Goal: Use online tool/utility: Utilize a website feature to perform a specific function

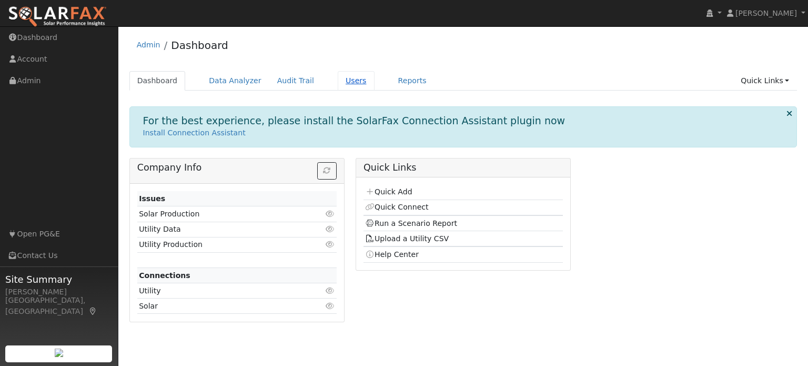
click at [341, 84] on link "Users" at bounding box center [356, 80] width 37 height 19
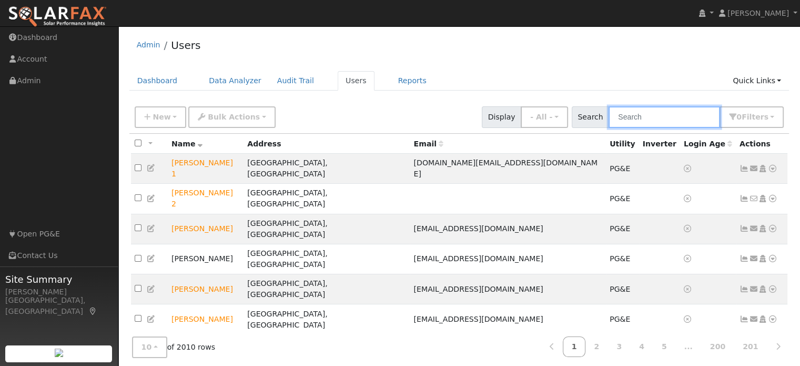
click at [633, 111] on input "text" at bounding box center [665, 117] width 112 height 22
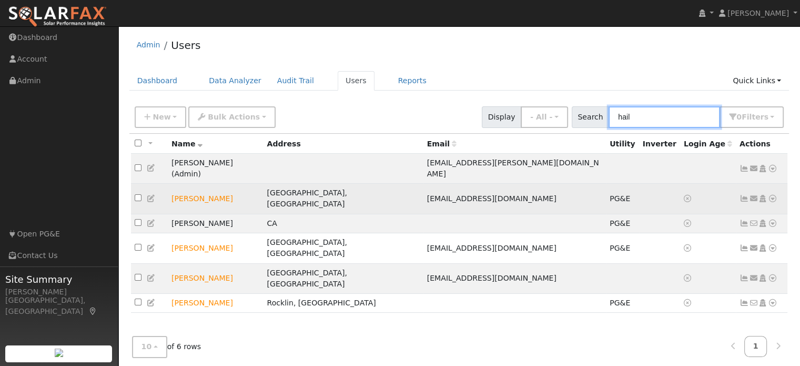
type input "hail"
click at [773, 195] on icon at bounding box center [772, 198] width 9 height 7
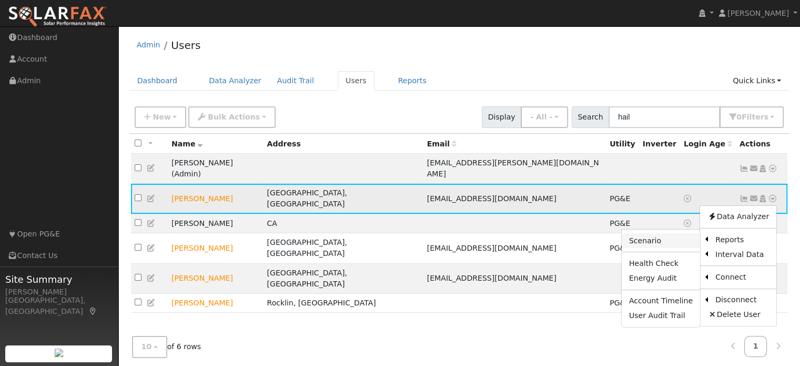
click at [681, 233] on link "Scenario" at bounding box center [661, 240] width 78 height 15
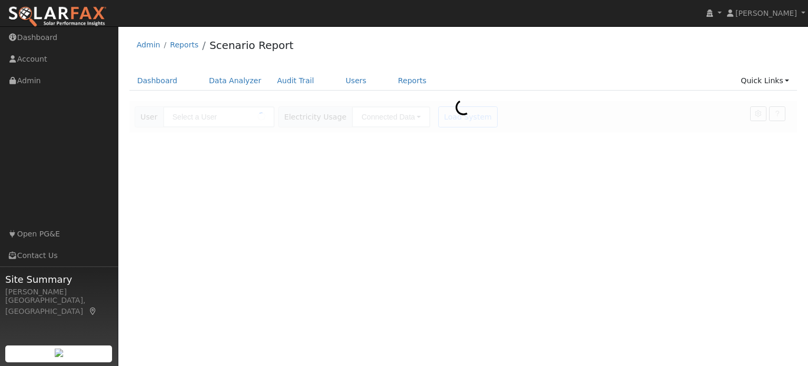
type input "Haileigh ernst"
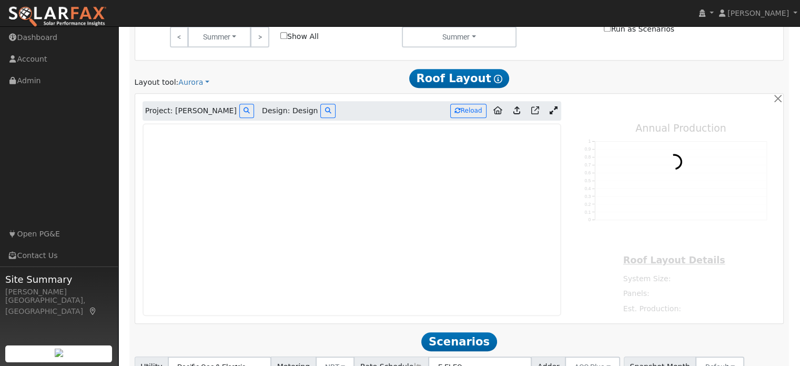
scroll to position [680, 0]
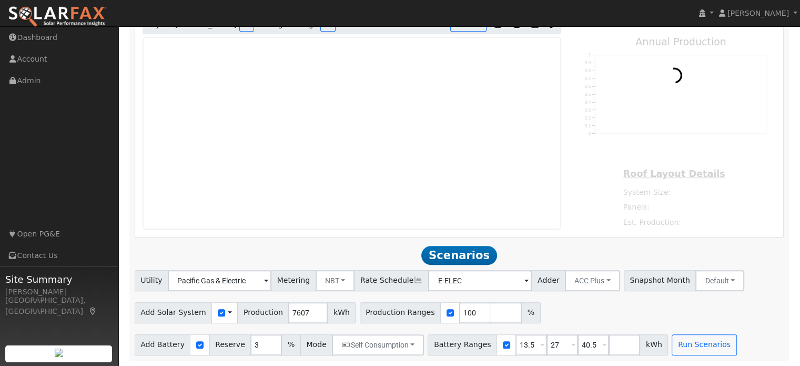
type input "11089"
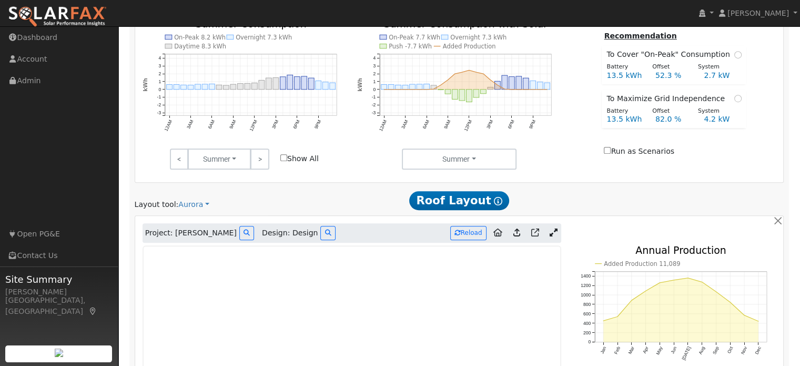
scroll to position [469, 0]
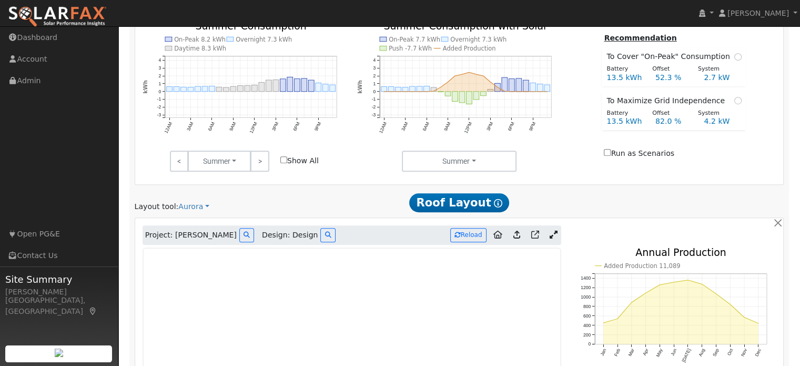
click at [551, 233] on icon at bounding box center [554, 234] width 8 height 8
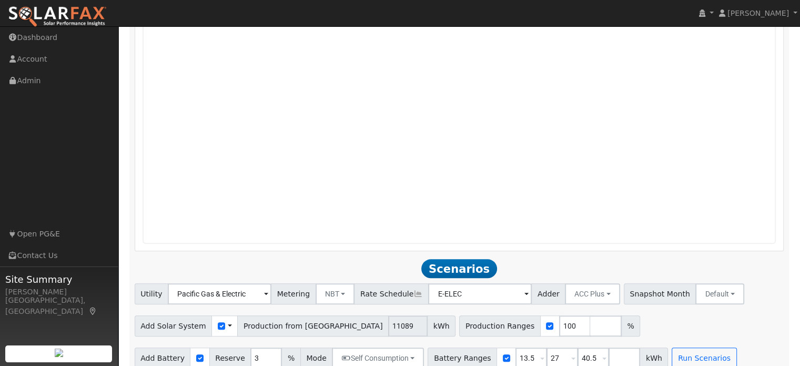
scroll to position [908, 0]
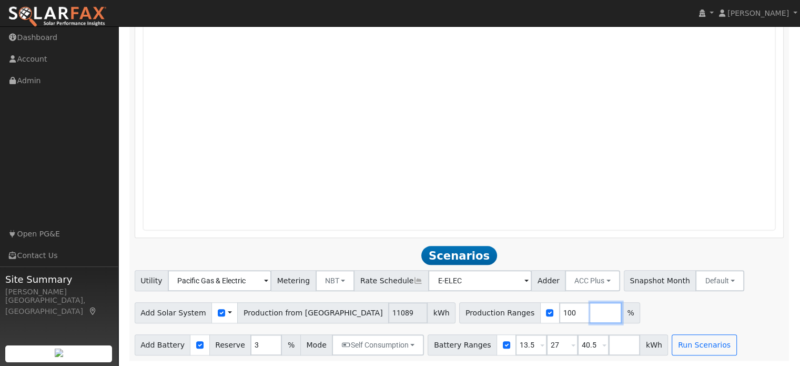
click at [590, 312] on input "number" at bounding box center [606, 312] width 32 height 21
type input "152"
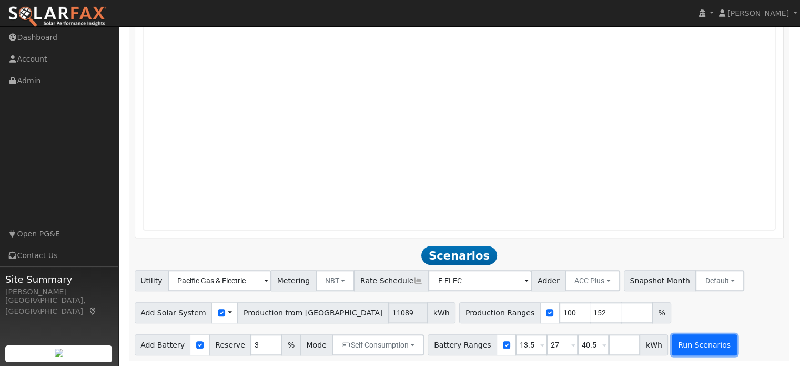
click at [684, 339] on button "Run Scenarios" at bounding box center [704, 344] width 65 height 21
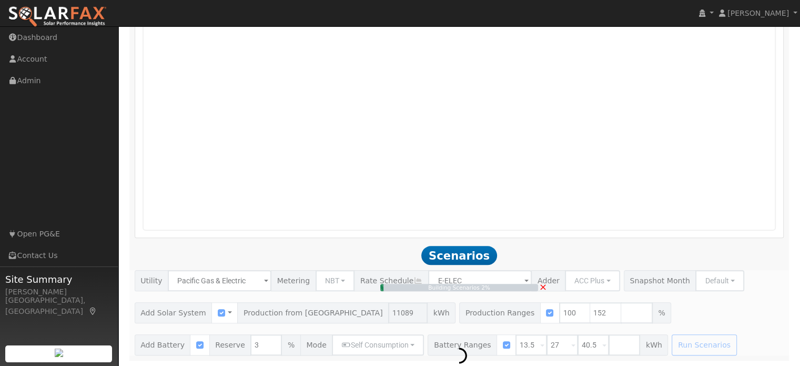
type input "11.2"
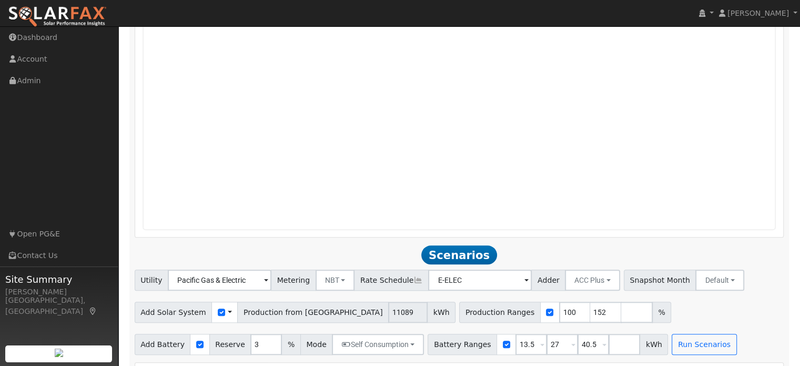
scroll to position [1121, 0]
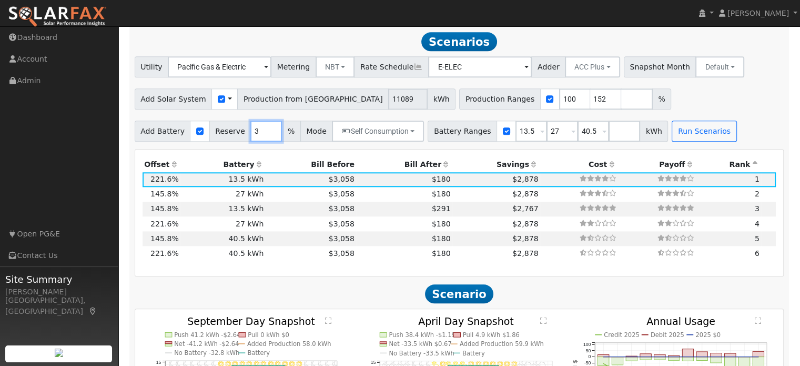
click at [254, 133] on input "3" at bounding box center [266, 130] width 32 height 21
type input "20"
click at [683, 139] on button "Run Scenarios" at bounding box center [704, 130] width 65 height 21
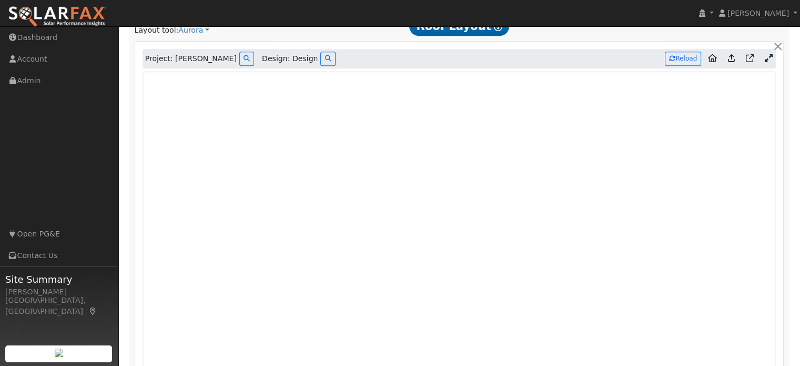
scroll to position [595, 0]
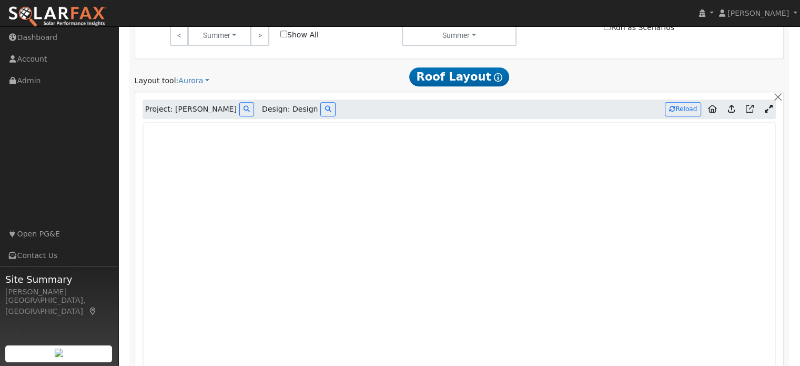
click at [515, 77] on h2 "Roof Layout Show Help" at bounding box center [458, 76] width 209 height 19
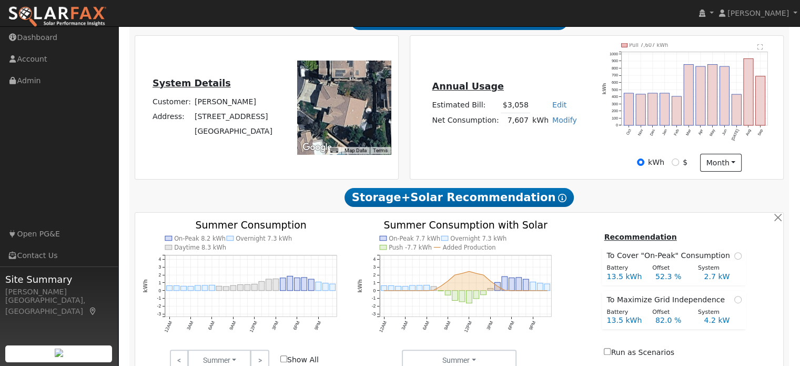
scroll to position [263, 0]
